Goal: Contribute content

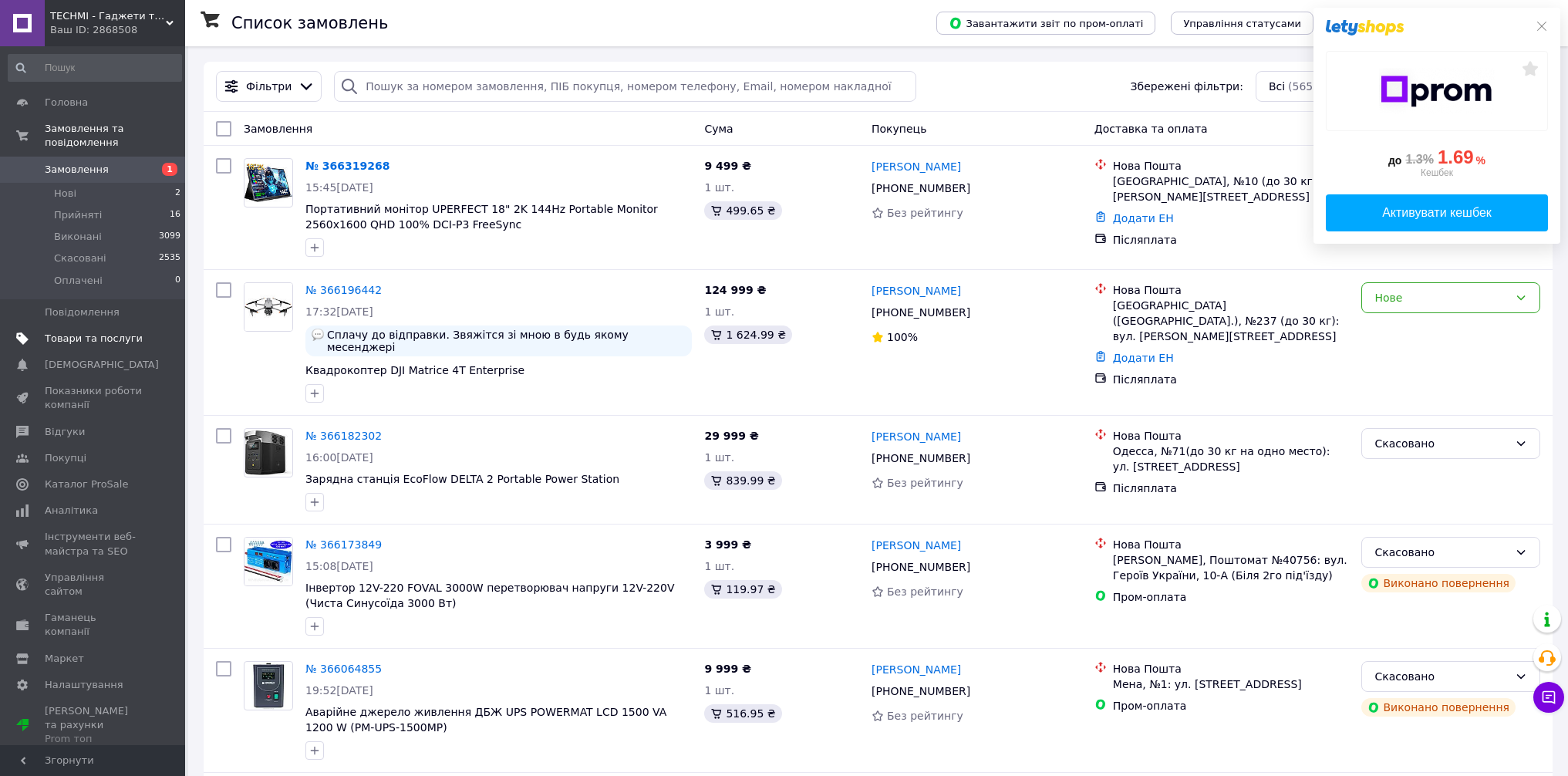
click at [104, 340] on span "Товари та послуги" at bounding box center [93, 338] width 98 height 14
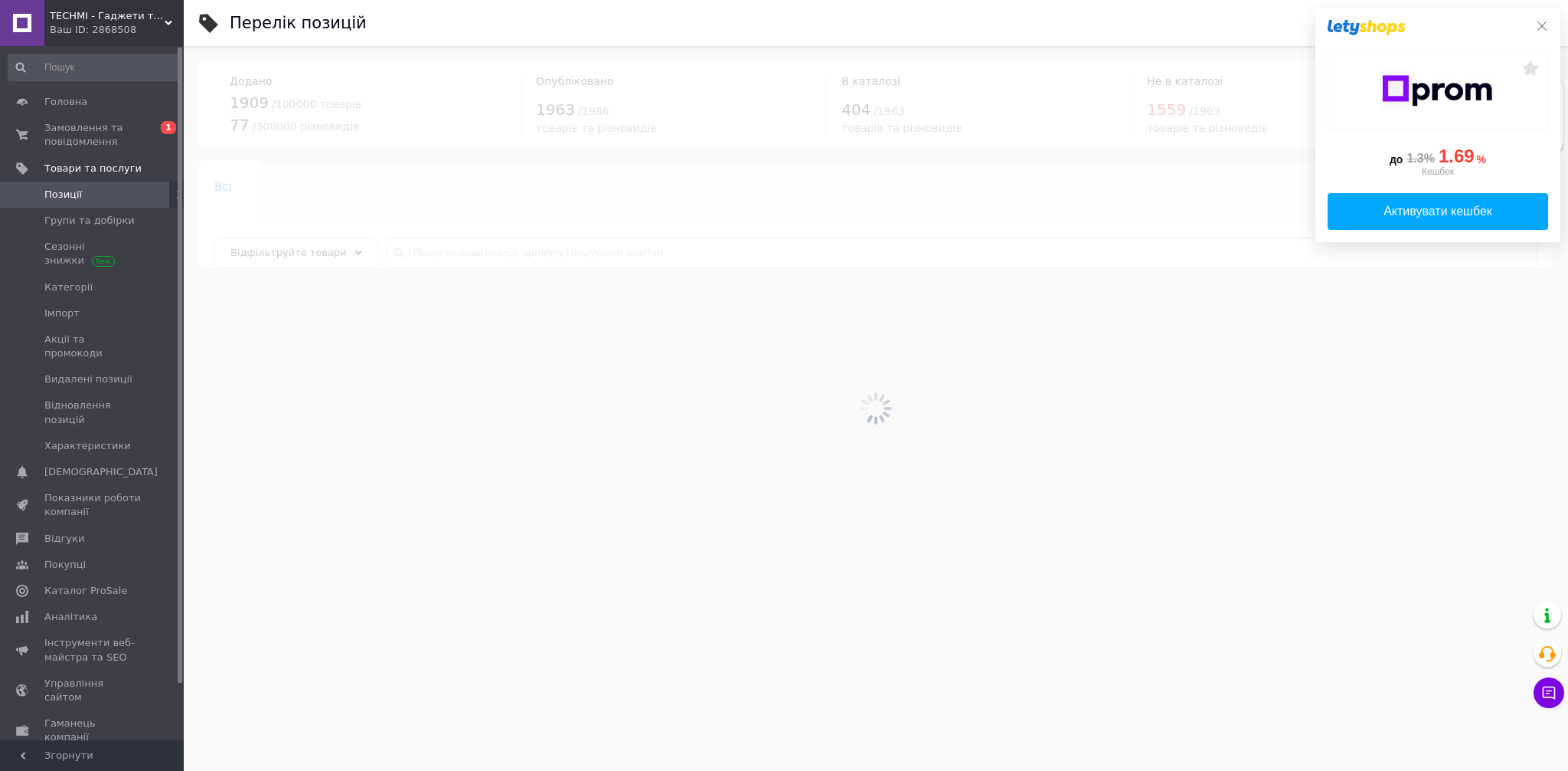
click at [1536, 26] on icon at bounding box center [1541, 26] width 12 height 12
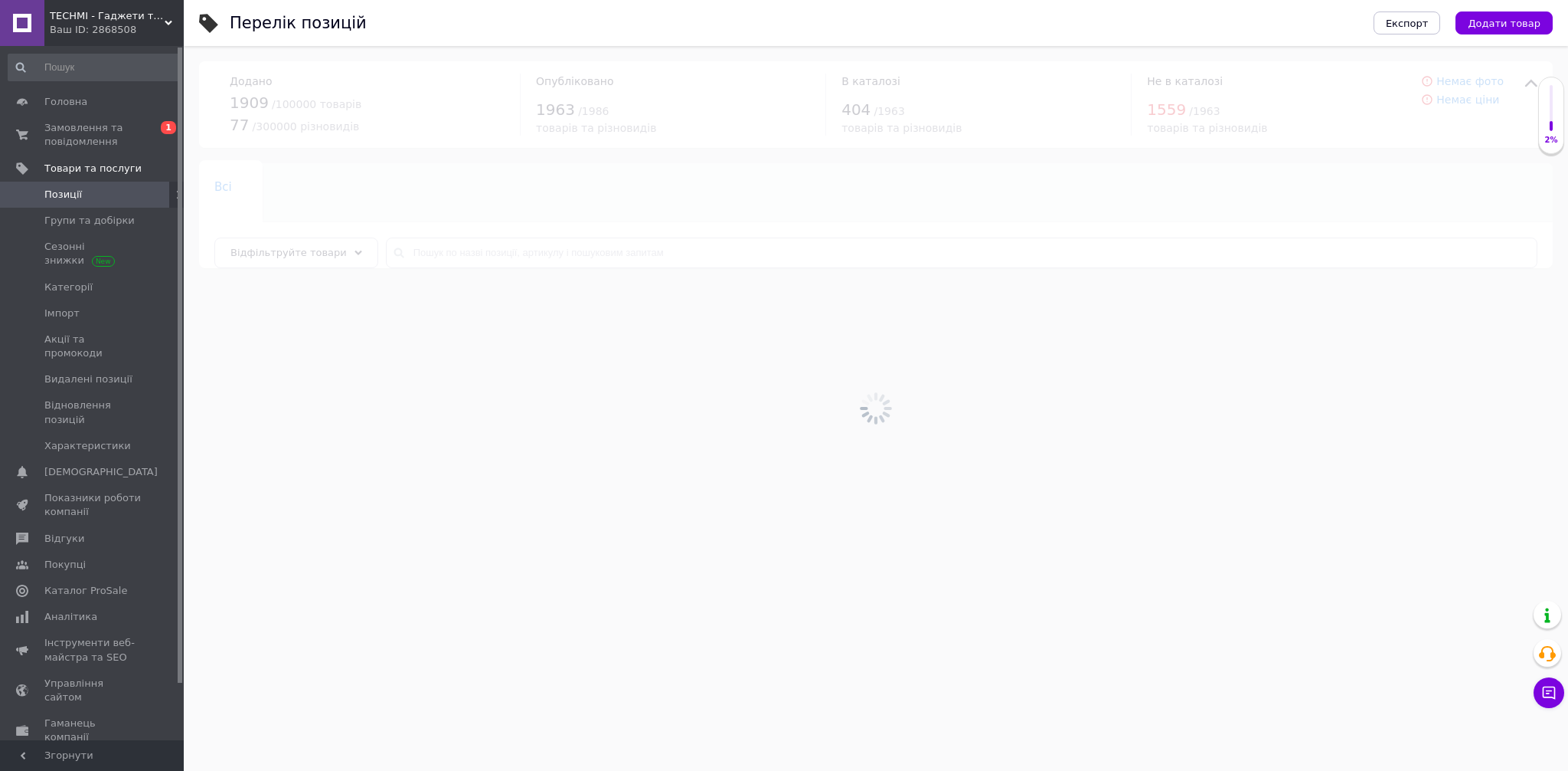
click at [542, 251] on div at bounding box center [875, 408] width 1385 height 725
click at [542, 251] on input "text" at bounding box center [962, 252] width 1151 height 30
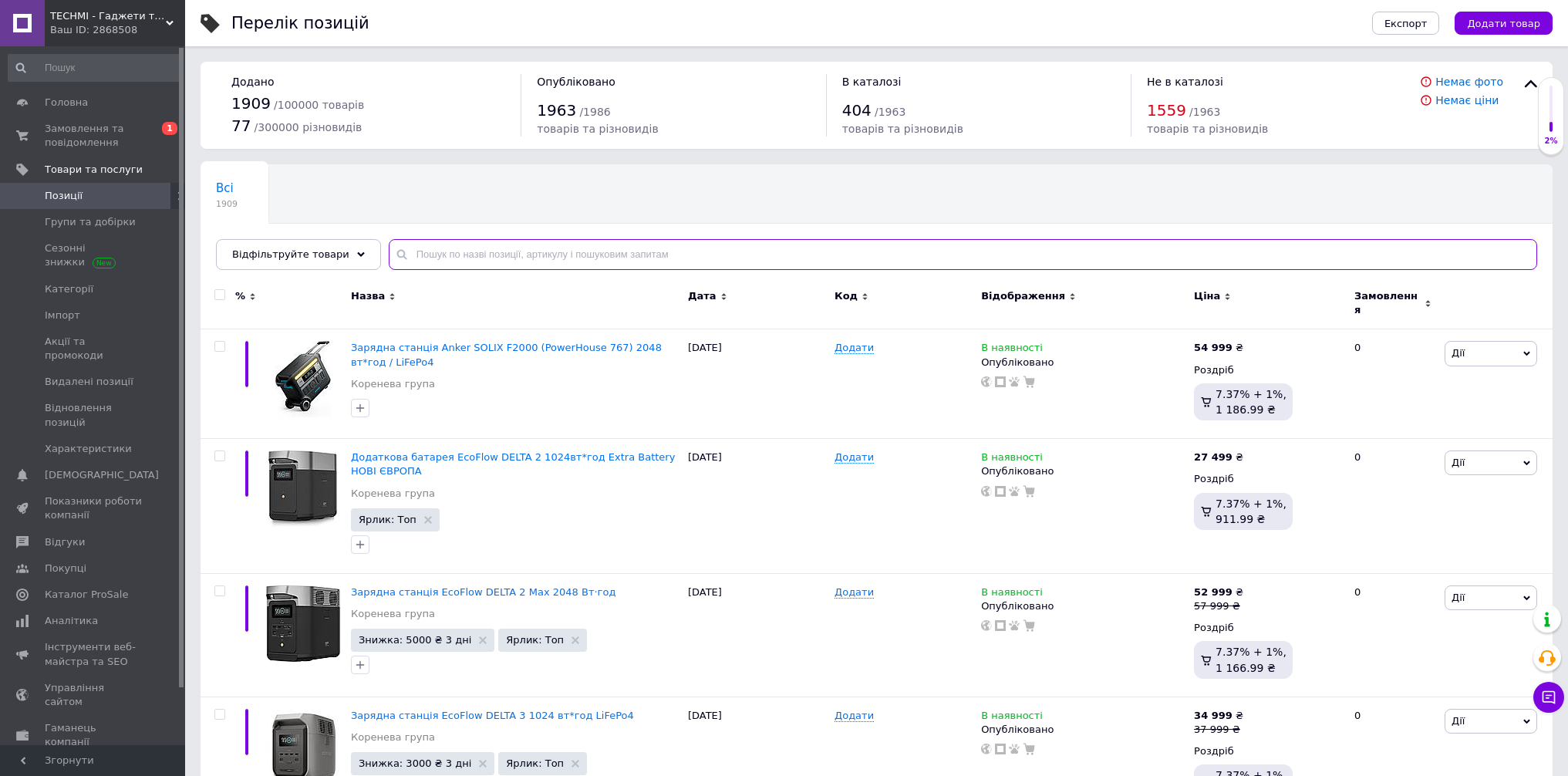
click at [628, 266] on input "text" at bounding box center [963, 254] width 1149 height 30
paste input "[URL][DOMAIN_NAME]"
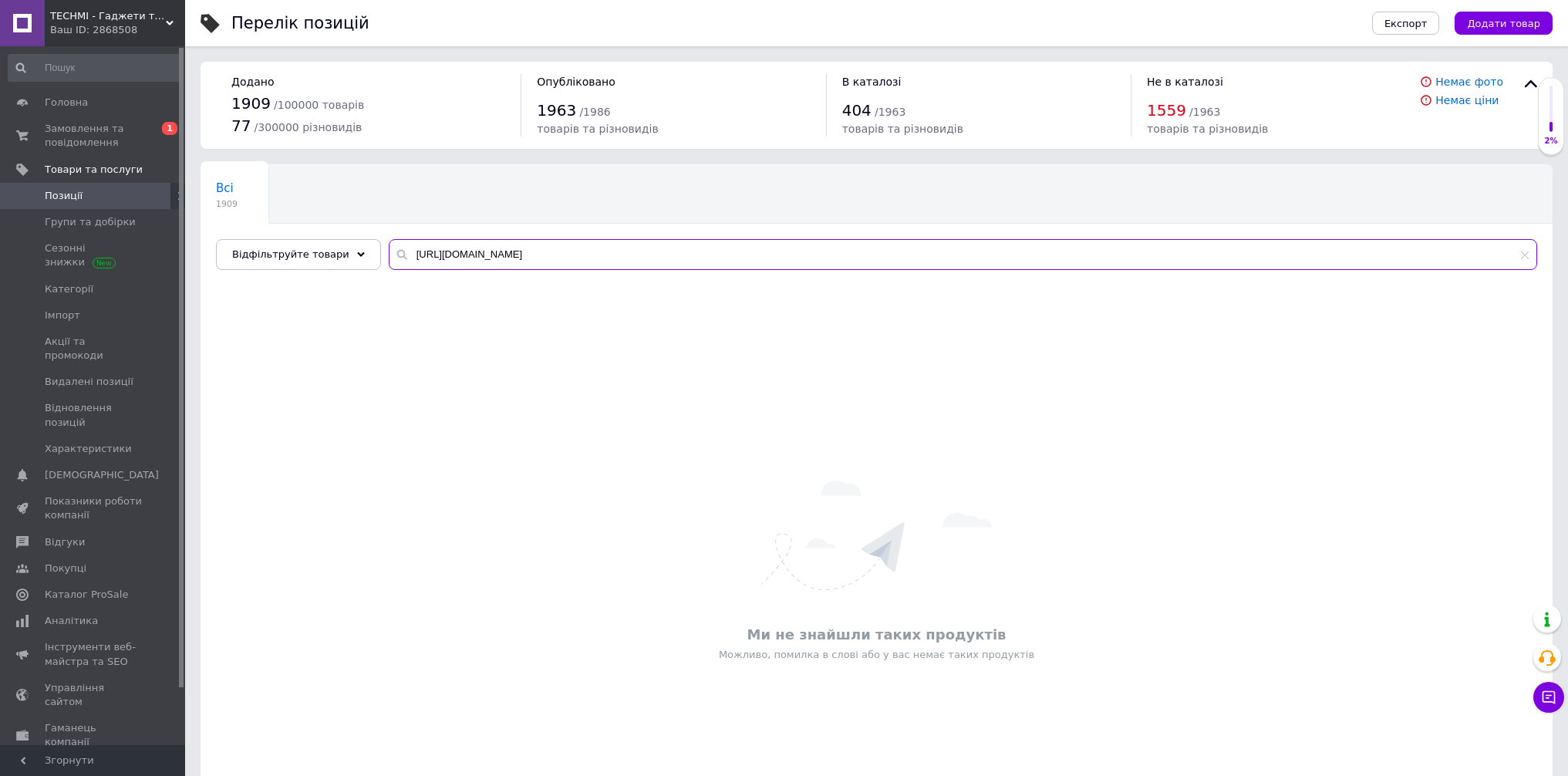
paste input "Ноутбук Dell XPS 17 9710 4K+ / i7-11800H / RTX 3060 / 32Gb / 1Tb"
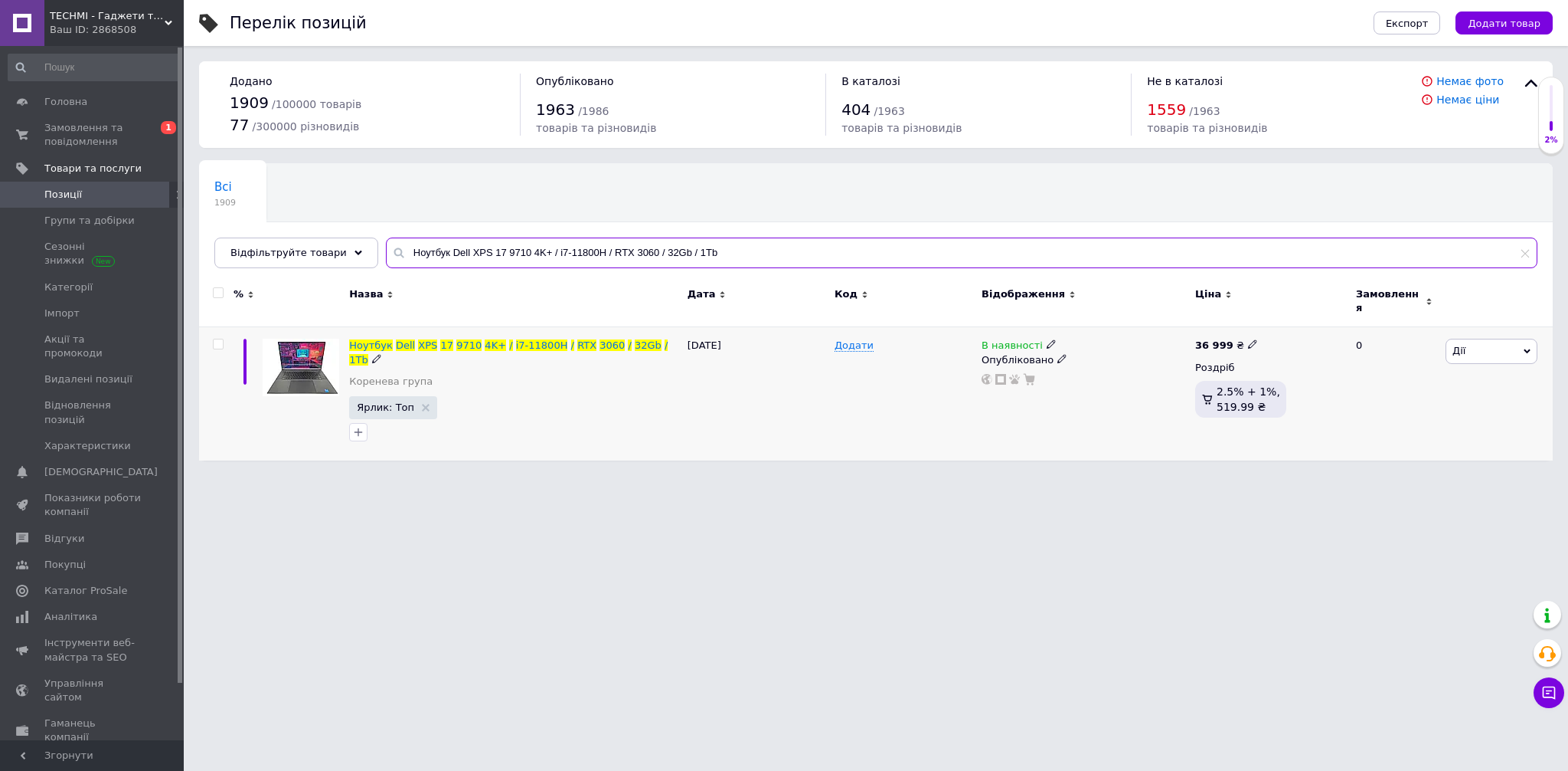
type input "Ноутбук Dell XPS 17 9710 4K+ / i7-11800H / RTX 3060 / 32Gb / 1Tb"
drag, startPoint x: 1041, startPoint y: 336, endPoint x: 1051, endPoint y: 339, distance: 10.4
click at [1047, 340] on icon at bounding box center [1051, 344] width 9 height 9
click at [1067, 346] on li "Немає в наявності" at bounding box center [1139, 356] width 146 height 21
click at [873, 401] on div "Додати" at bounding box center [905, 393] width 147 height 133
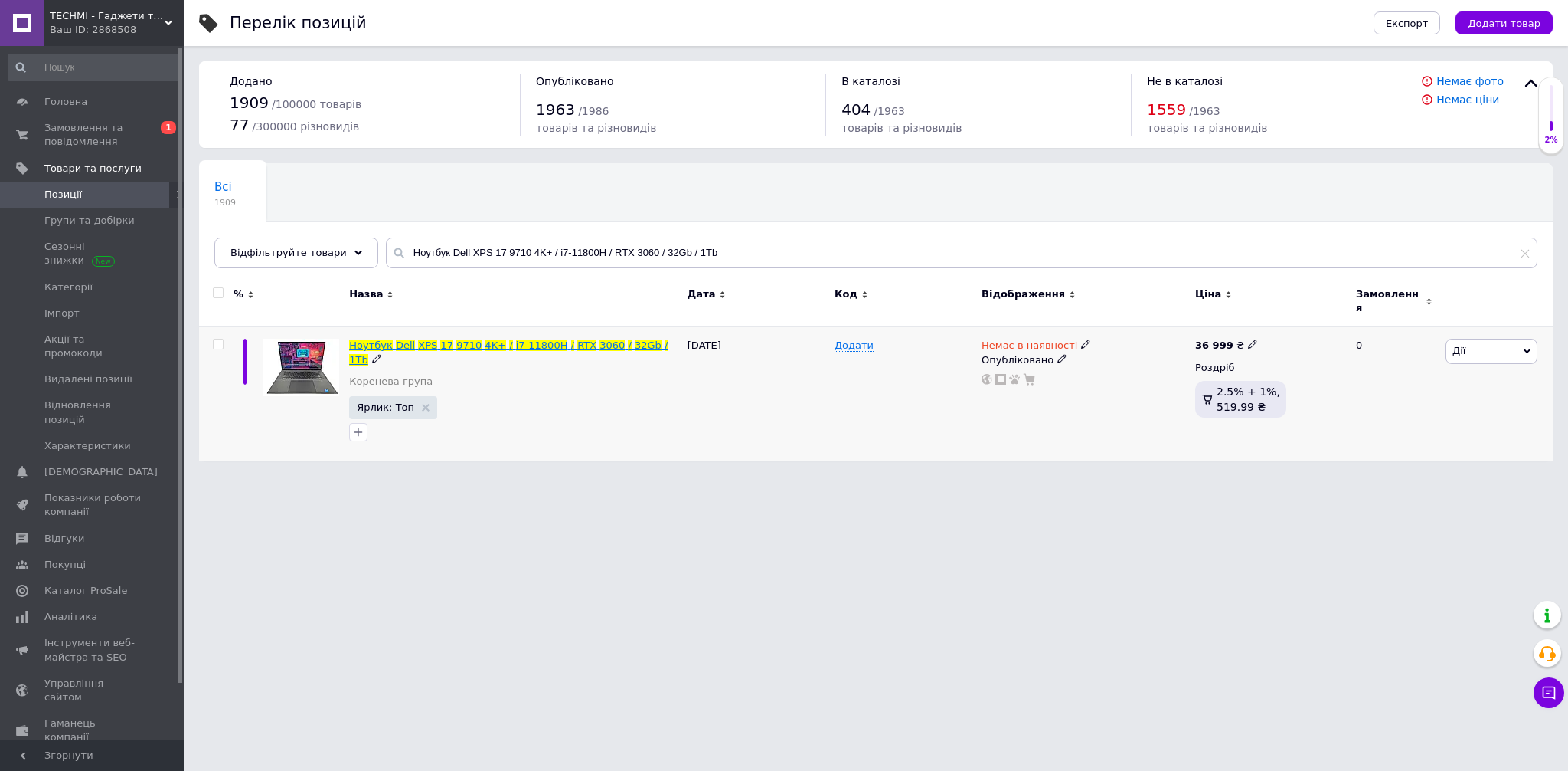
click at [368, 354] on span "1Tb" at bounding box center [359, 360] width 18 height 12
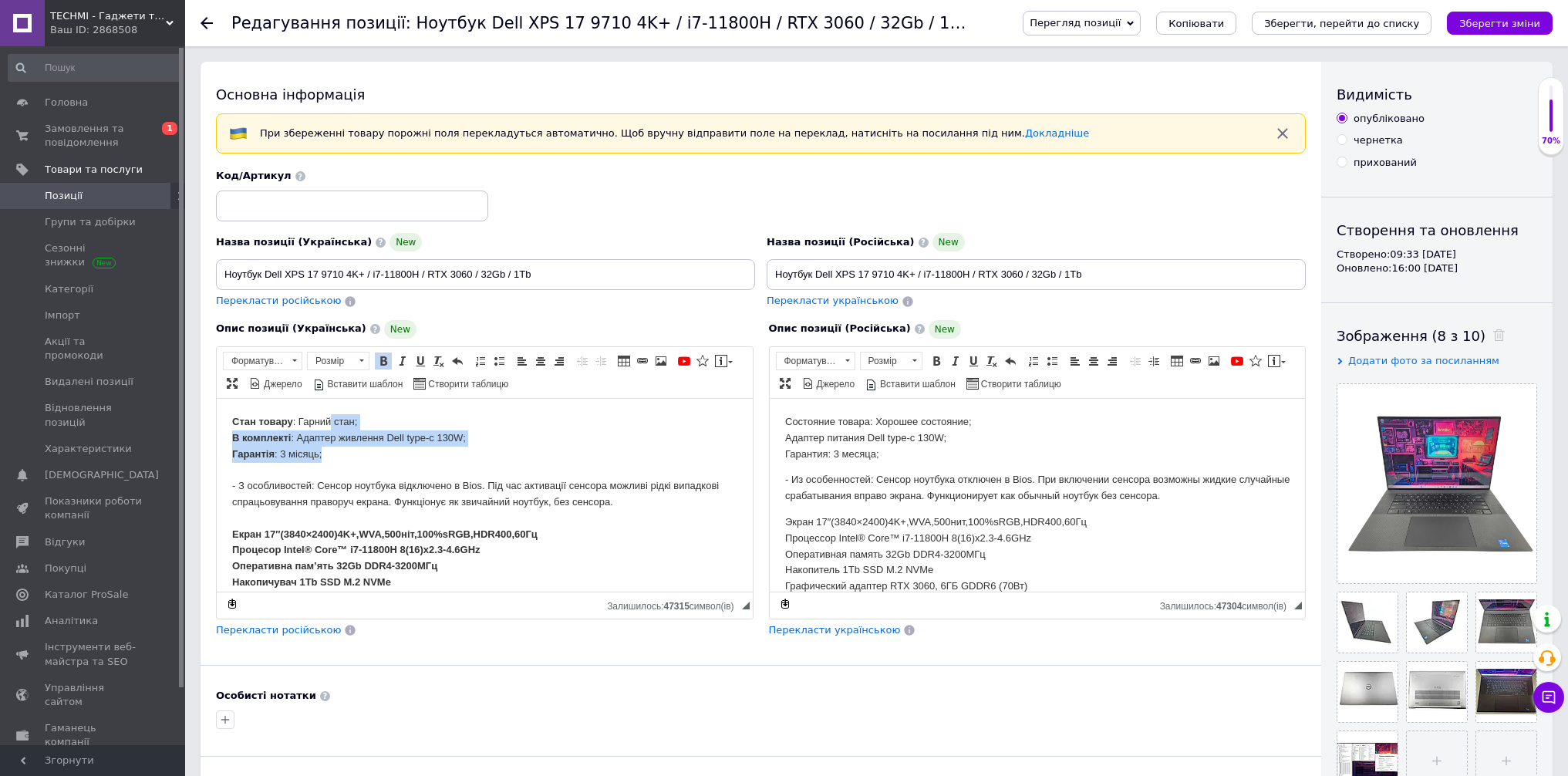
drag, startPoint x: 337, startPoint y: 424, endPoint x: 352, endPoint y: 450, distance: 30.0
click at [120, 128] on span "Замовлення та повідомлення" at bounding box center [93, 136] width 98 height 28
